Goal: Navigation & Orientation: Find specific page/section

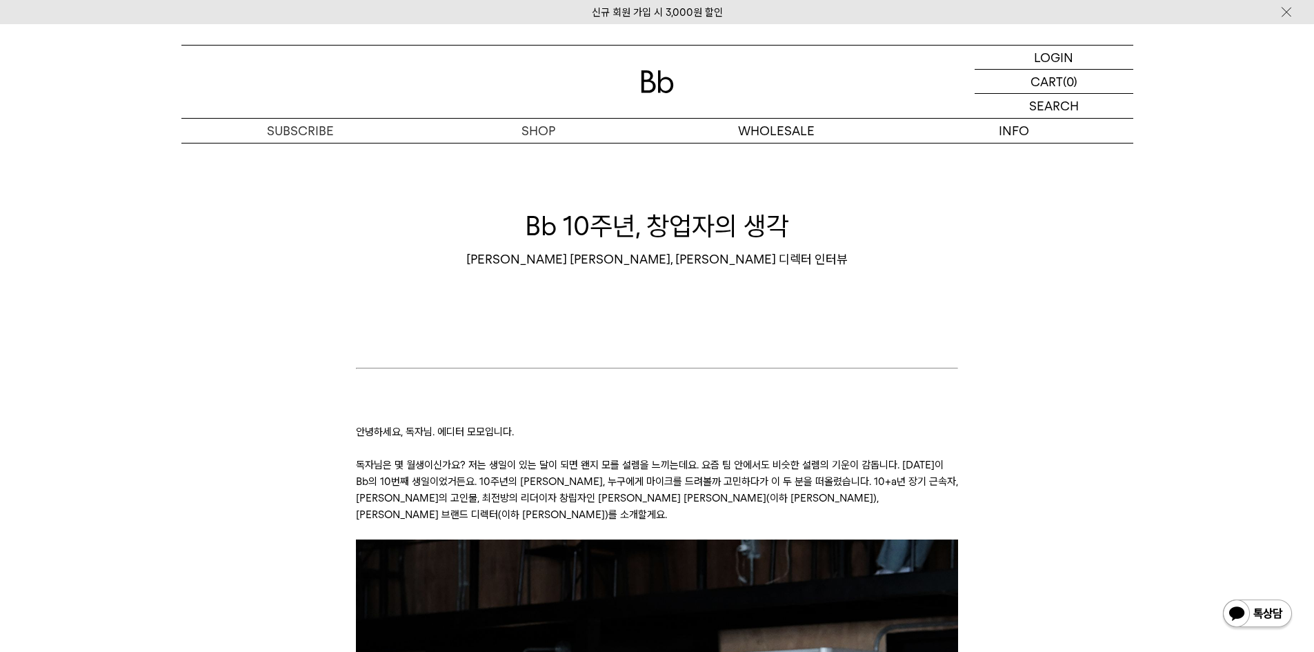
click at [668, 79] on img at bounding box center [657, 81] width 33 height 23
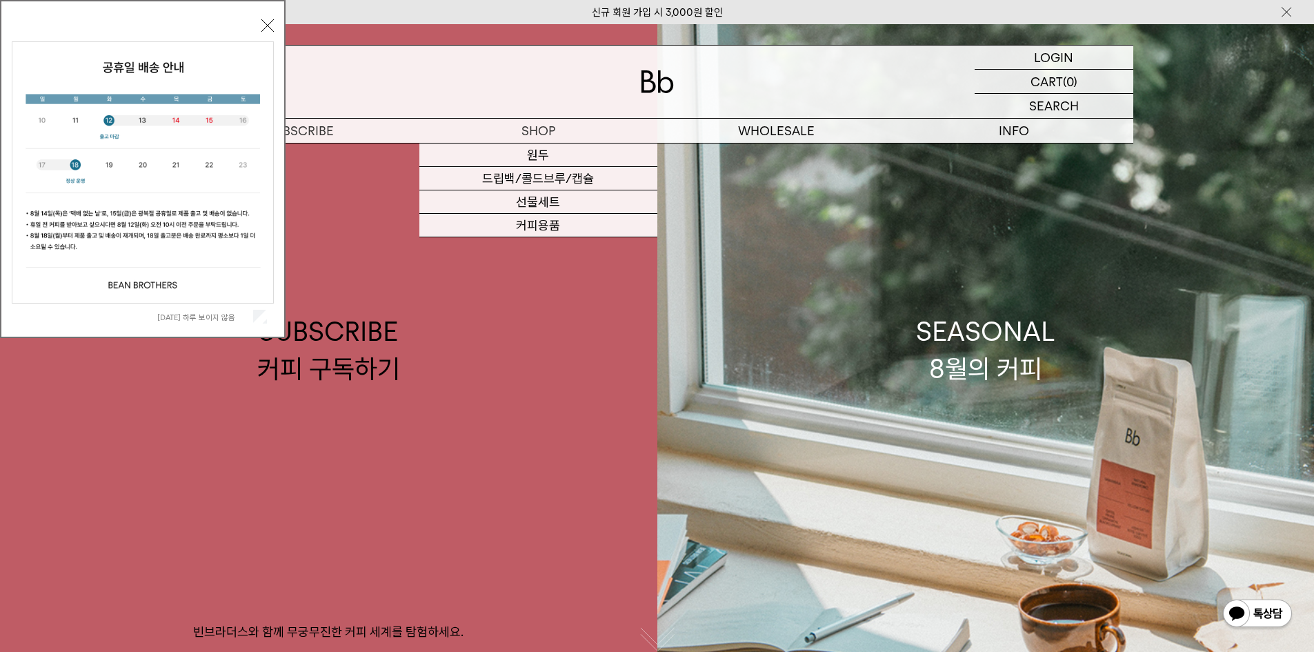
click at [268, 24] on button "닫기" at bounding box center [267, 25] width 12 height 12
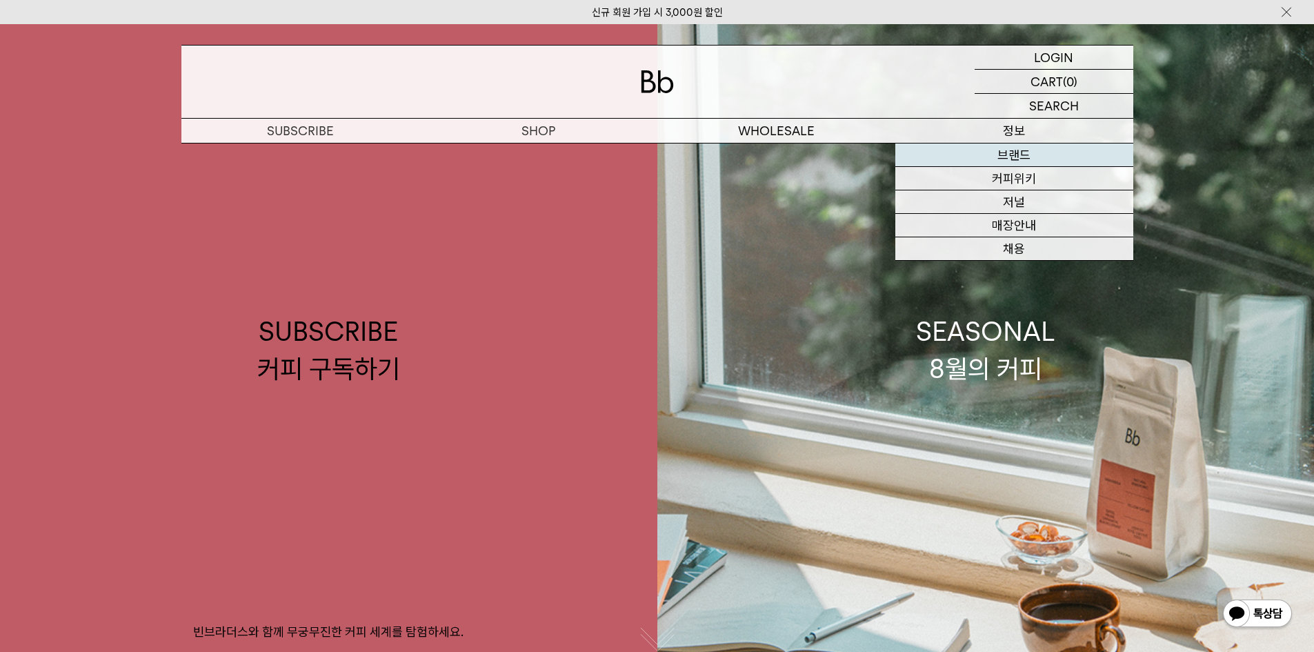
click at [1020, 157] on link "브랜드" at bounding box center [1014, 154] width 238 height 23
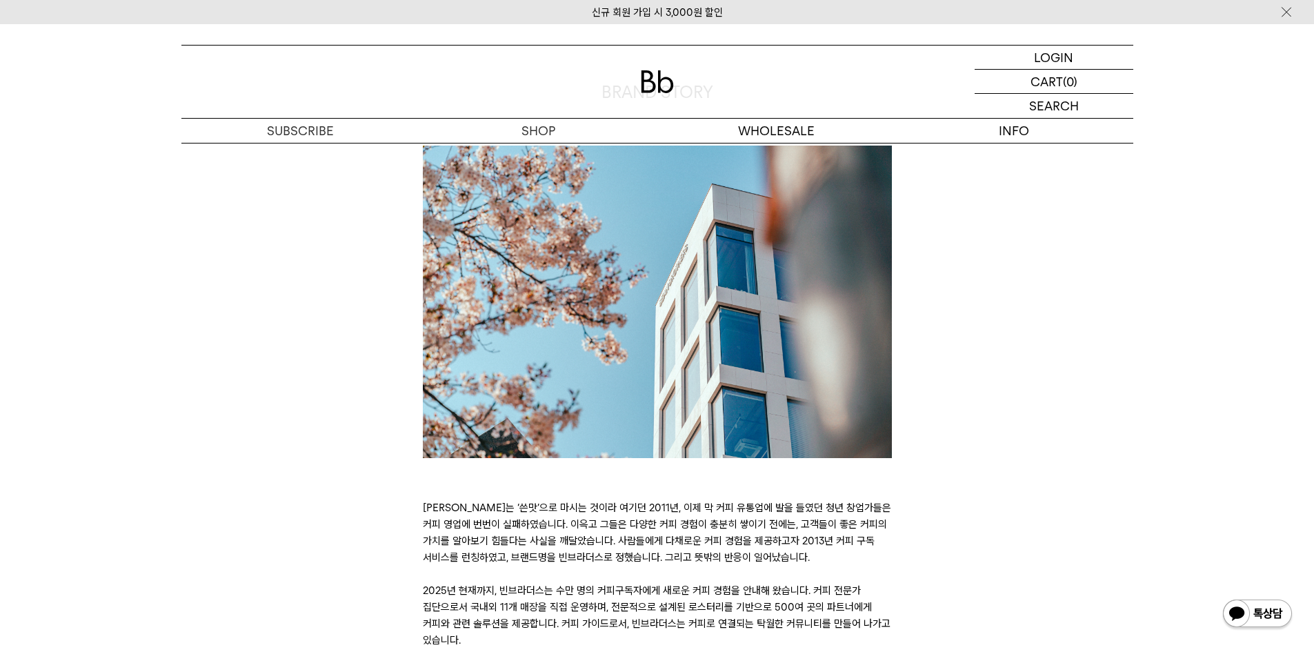
scroll to position [552, 0]
